Goal: Ask a question

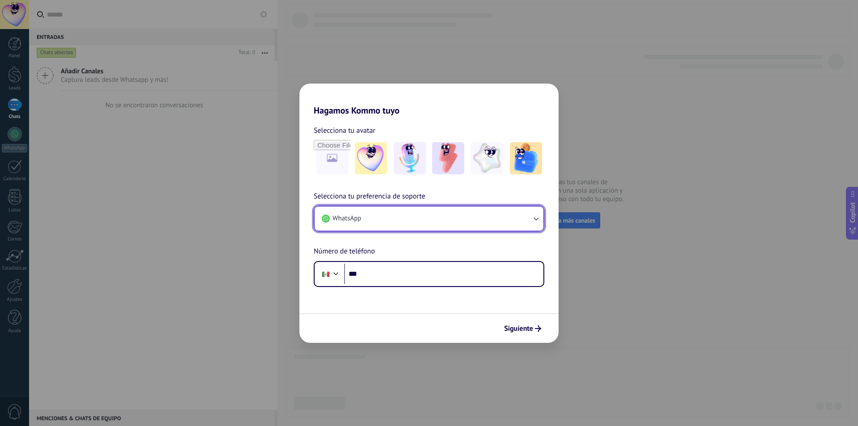
click at [411, 224] on button "WhatsApp" at bounding box center [429, 218] width 229 height 24
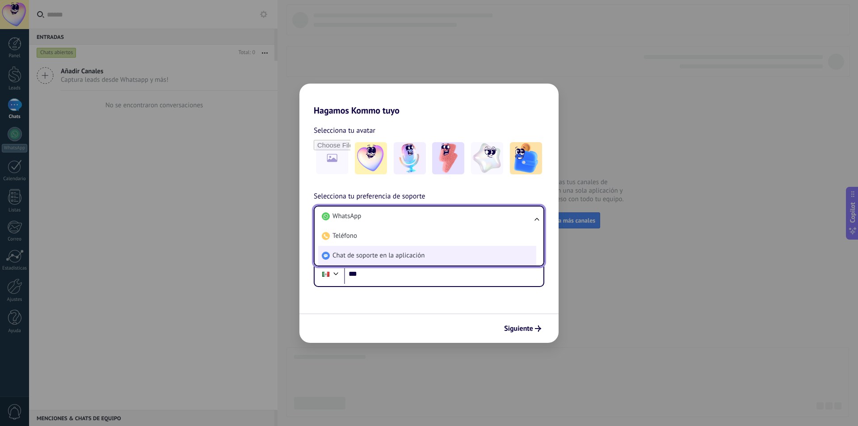
click at [414, 255] on span "Chat de soporte en la aplicación" at bounding box center [379, 255] width 92 height 9
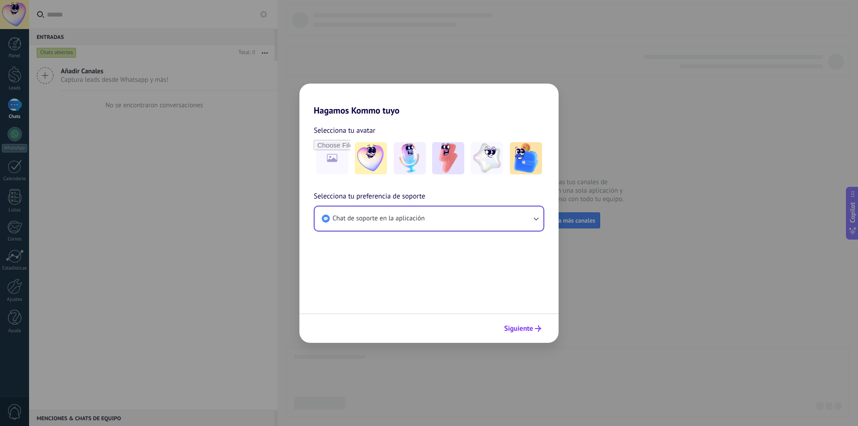
click at [522, 324] on button "Siguiente" at bounding box center [522, 328] width 45 height 15
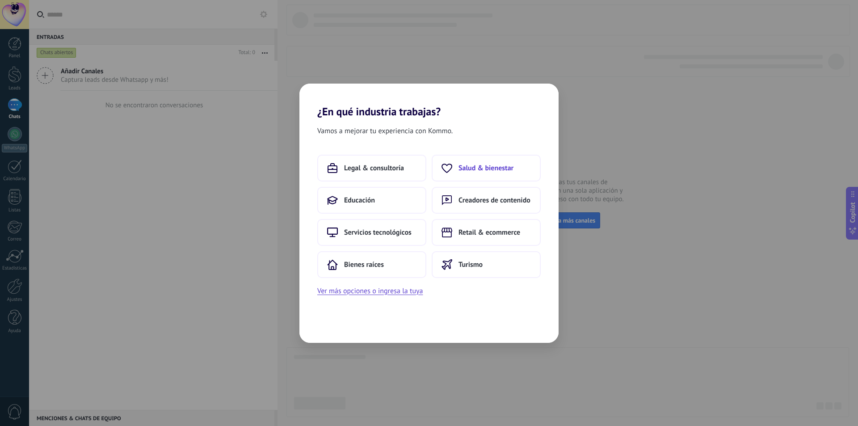
click at [504, 171] on span "Salud & bienestar" at bounding box center [486, 168] width 55 height 9
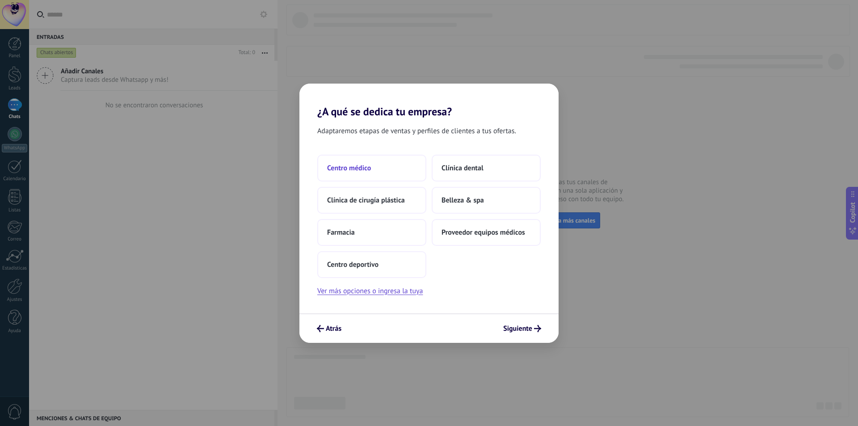
click at [379, 161] on button "Centro médico" at bounding box center [371, 168] width 109 height 27
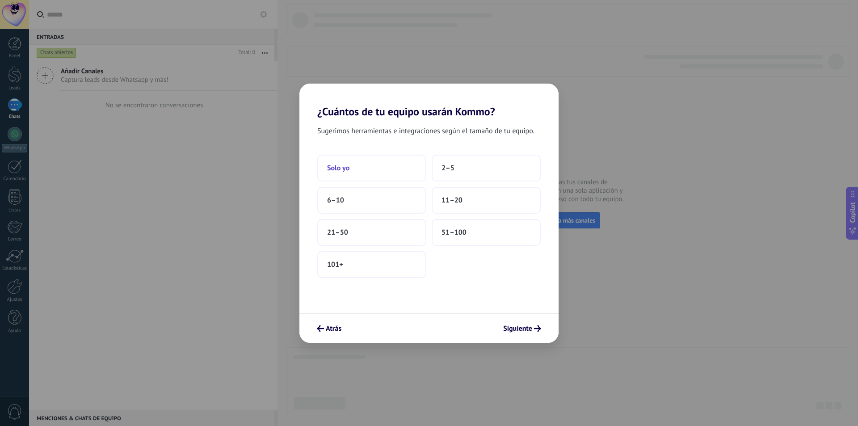
click at [391, 173] on button "Solo yo" at bounding box center [371, 168] width 109 height 27
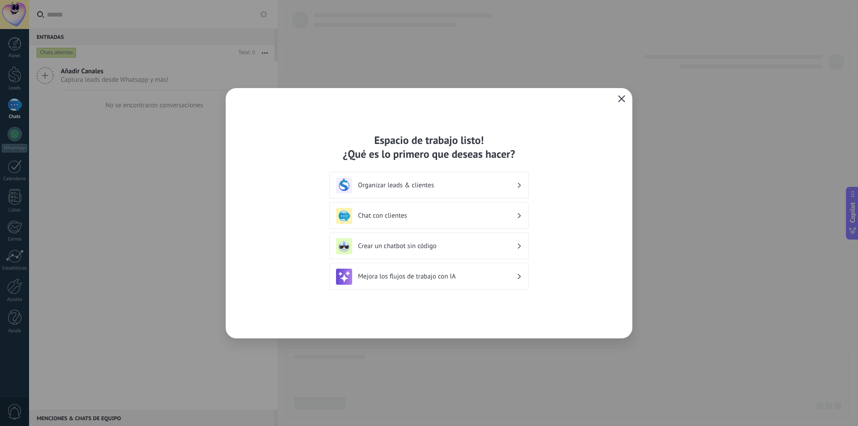
click at [620, 100] on icon "button" at bounding box center [621, 98] width 7 height 7
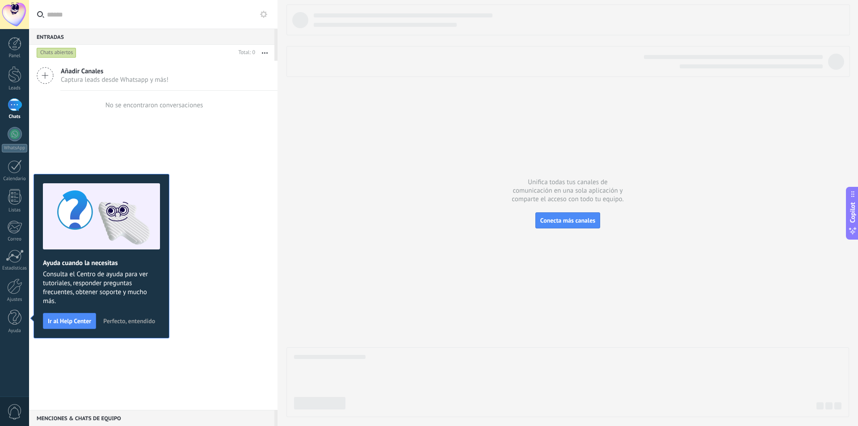
click at [26, 23] on div at bounding box center [14, 14] width 29 height 29
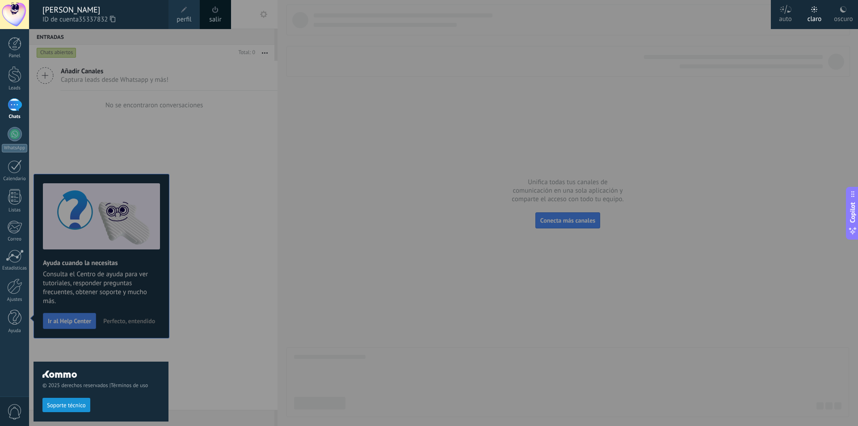
click at [215, 22] on link "salir" at bounding box center [215, 20] width 12 height 10
